Goal: Navigation & Orientation: Find specific page/section

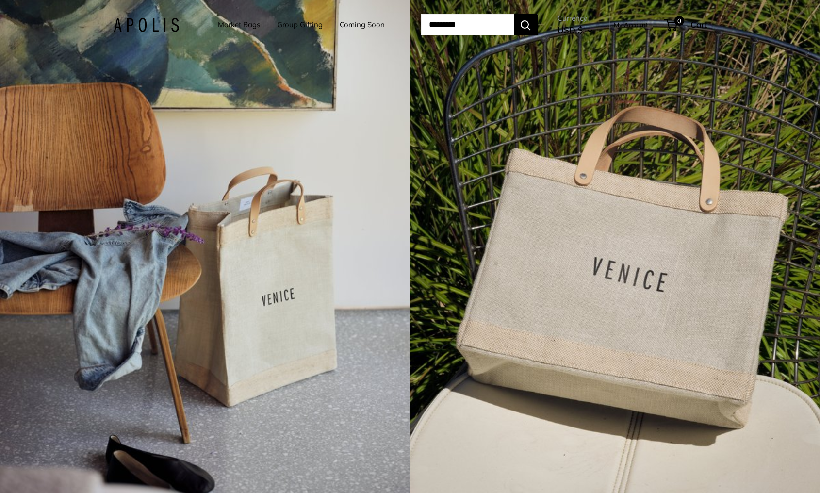
click at [218, 25] on link "Market Bags" at bounding box center [239, 25] width 42 height 14
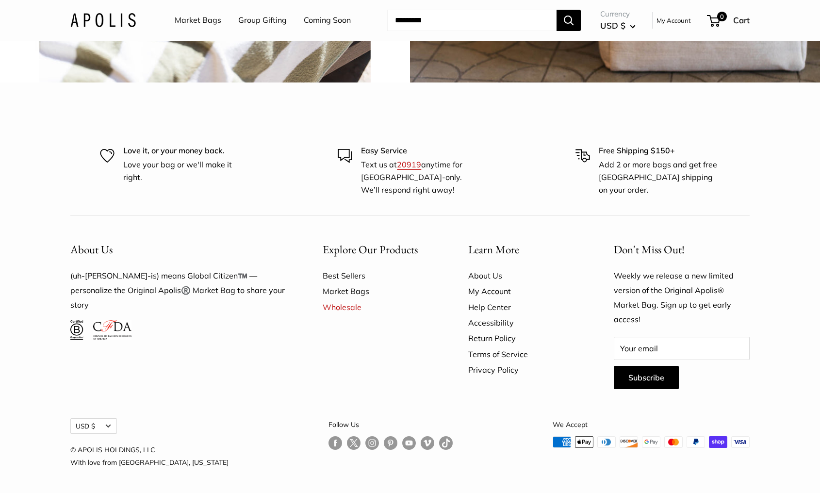
scroll to position [2845, 0]
click at [491, 276] on link "About Us" at bounding box center [524, 276] width 112 height 16
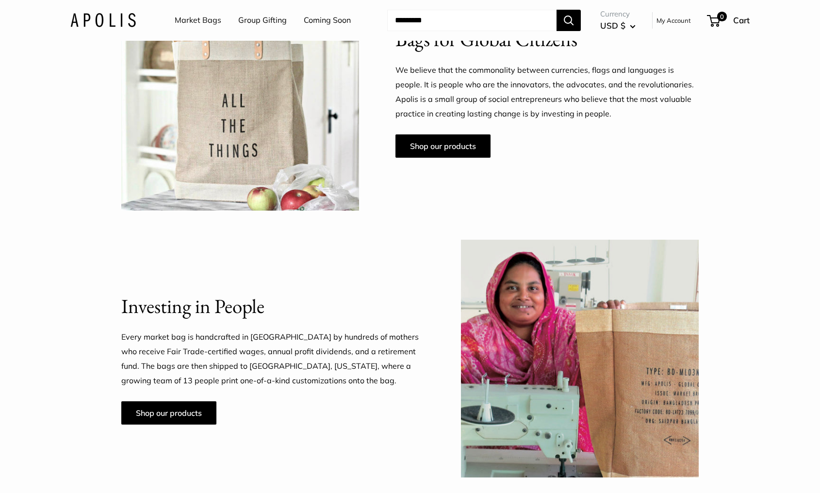
scroll to position [656, 0]
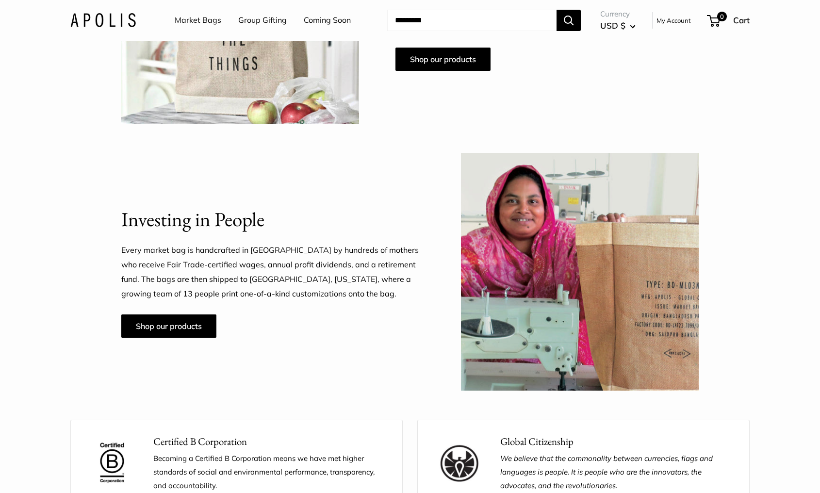
click at [324, 264] on p "Every market bag is handcrafted in [GEOGRAPHIC_DATA] by hundreds of mothers who…" at bounding box center [272, 272] width 303 height 58
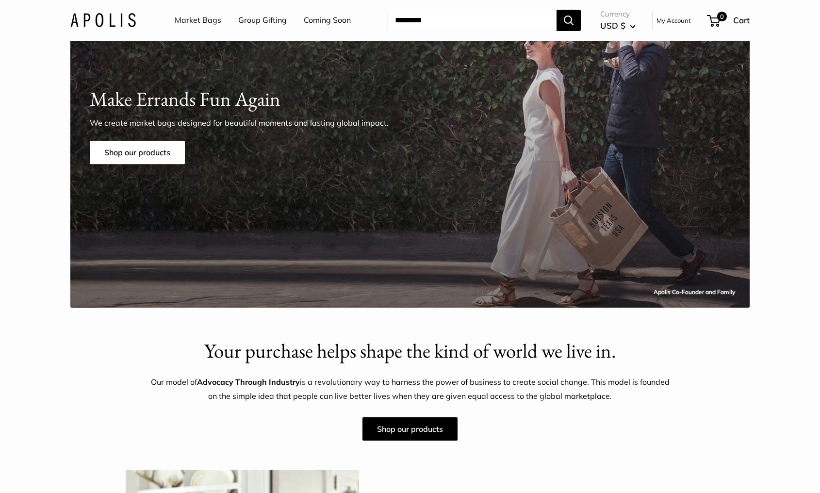
scroll to position [0, 0]
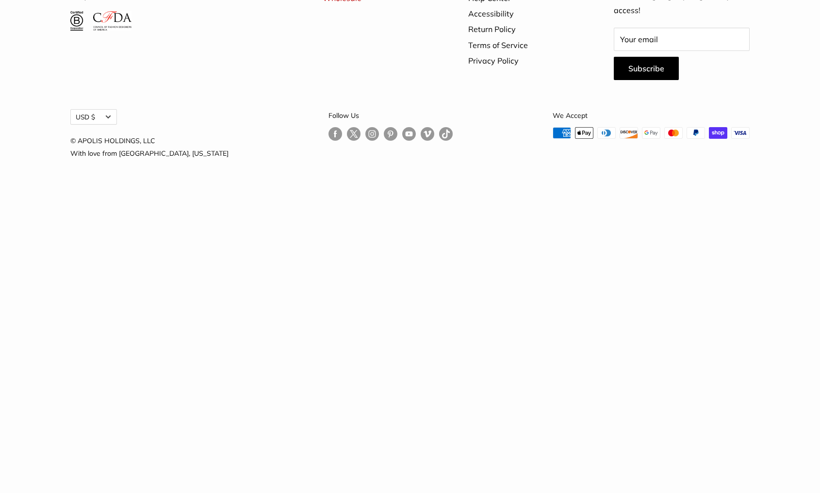
scroll to position [2845, 0]
